Goal: Task Accomplishment & Management: Manage account settings

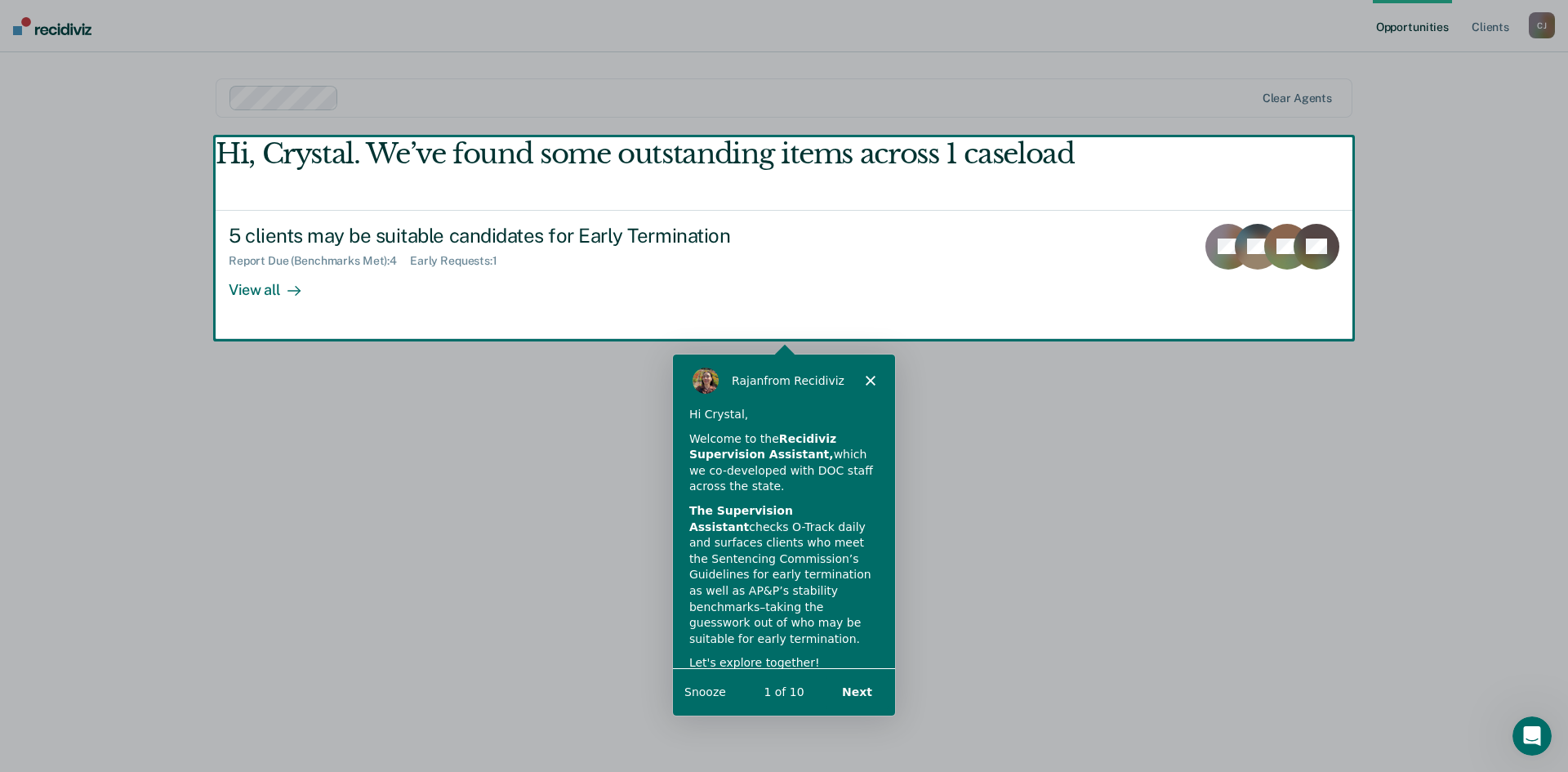
click at [260, 287] on div "Product tour overlay" at bounding box center [784, 386] width 1568 height 772
click at [884, 373] on div "[PERSON_NAME] from Recidiviz" at bounding box center [783, 378] width 222 height 52
click at [872, 376] on polygon "Close" at bounding box center [869, 378] width 10 height 10
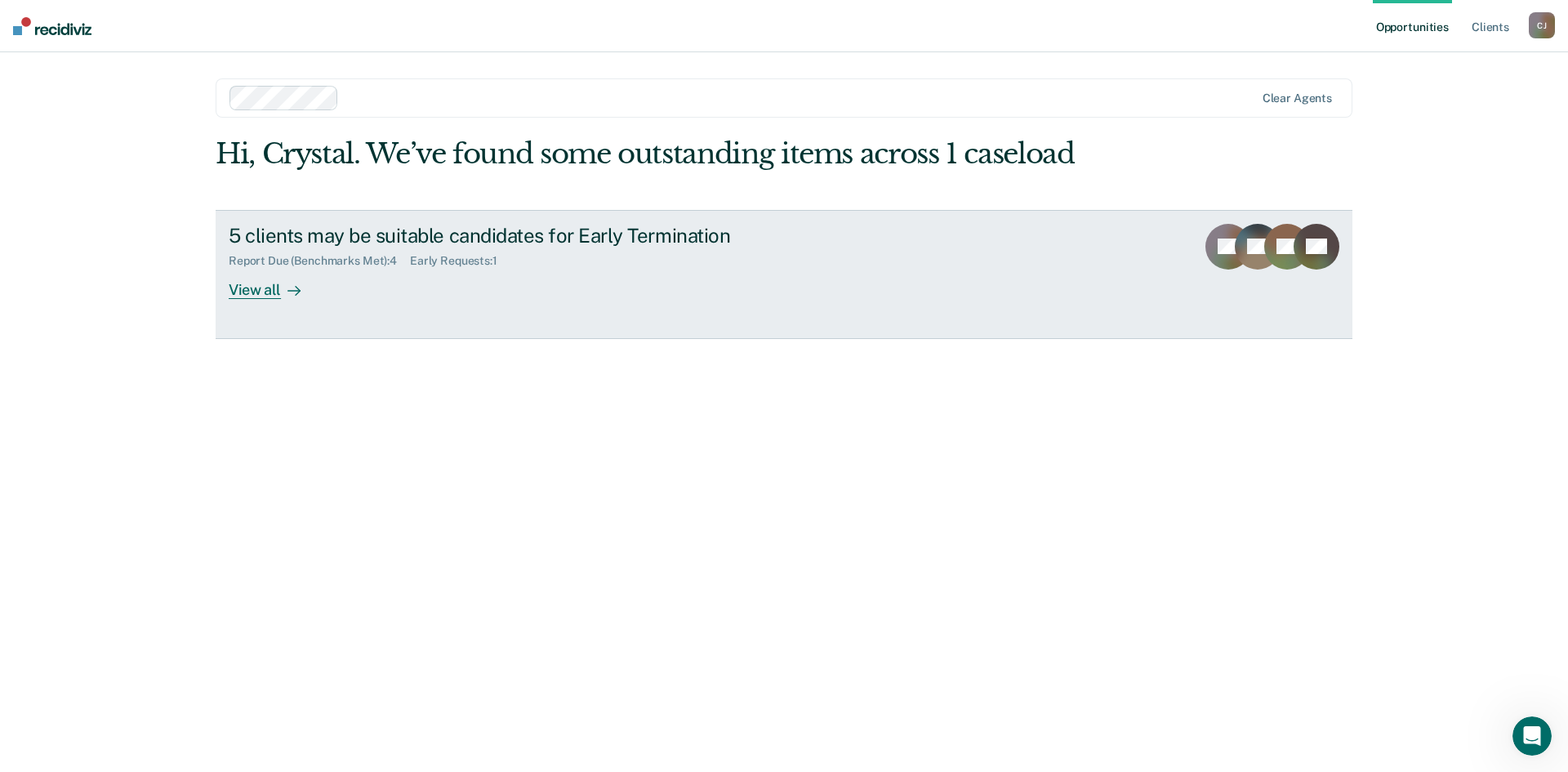
click at [270, 292] on div "View all" at bounding box center [274, 283] width 92 height 32
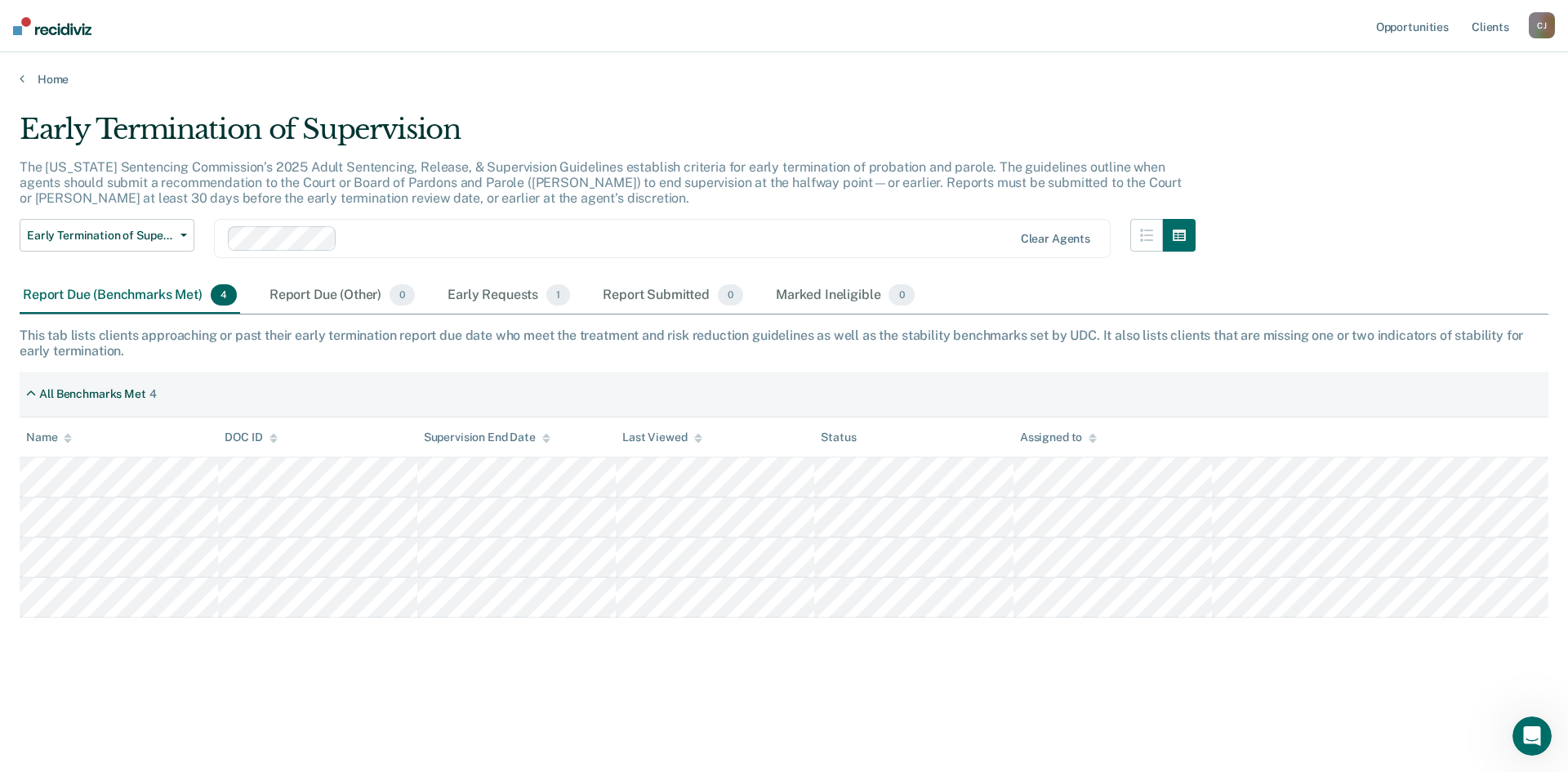
click at [1549, 25] on div "[PERSON_NAME]" at bounding box center [1542, 25] width 26 height 26
click at [1430, 109] on link "Log Out" at bounding box center [1476, 106] width 132 height 14
